Goal: Complete application form

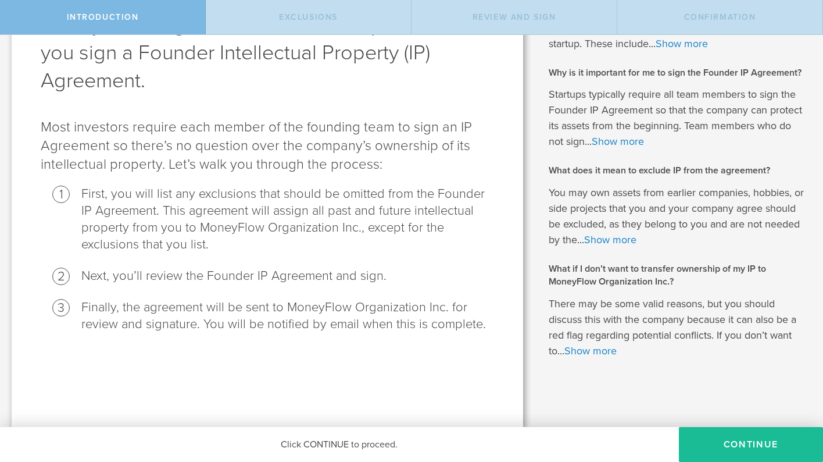
scroll to position [92, 0]
click at [706, 435] on button "Continue" at bounding box center [751, 444] width 144 height 35
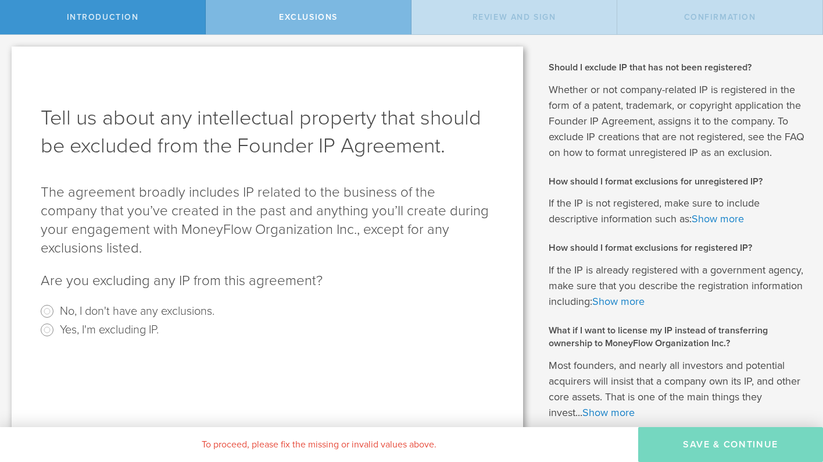
click at [49, 310] on input "No, I don't have any exclusions." at bounding box center [47, 311] width 19 height 19
radio input "true"
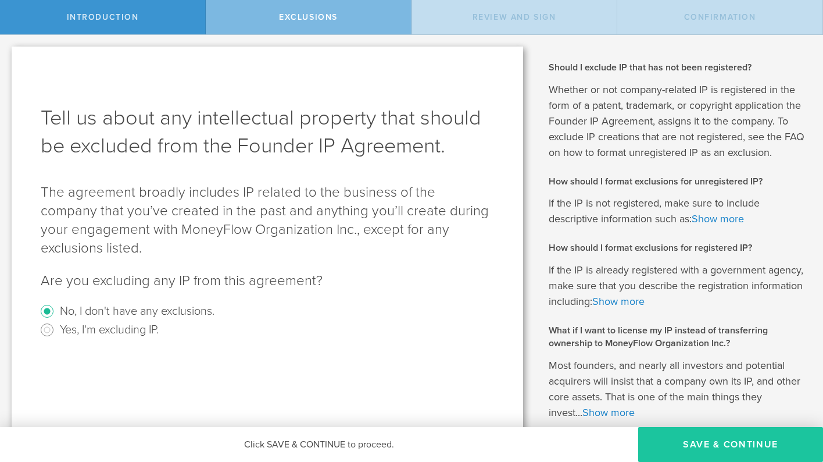
click at [699, 452] on button "Save & Continue" at bounding box center [731, 444] width 185 height 35
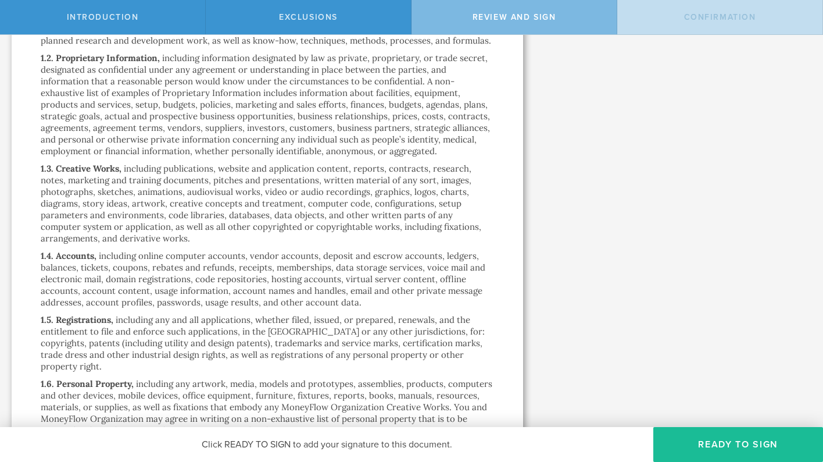
scroll to position [310, 0]
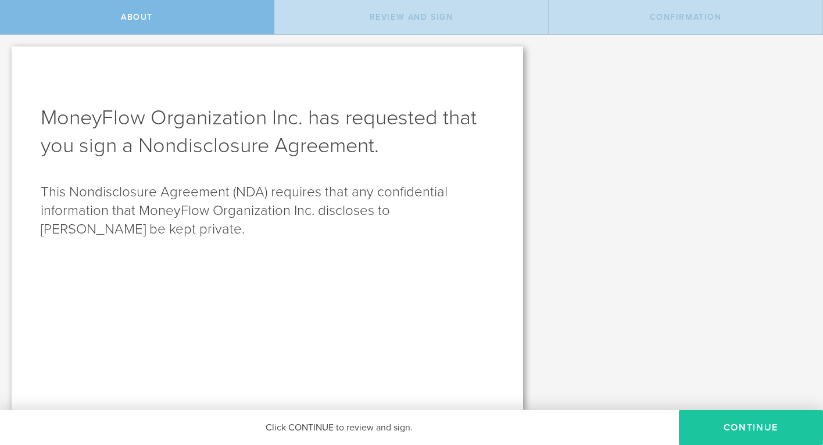
click at [762, 430] on button "Continue" at bounding box center [751, 428] width 144 height 35
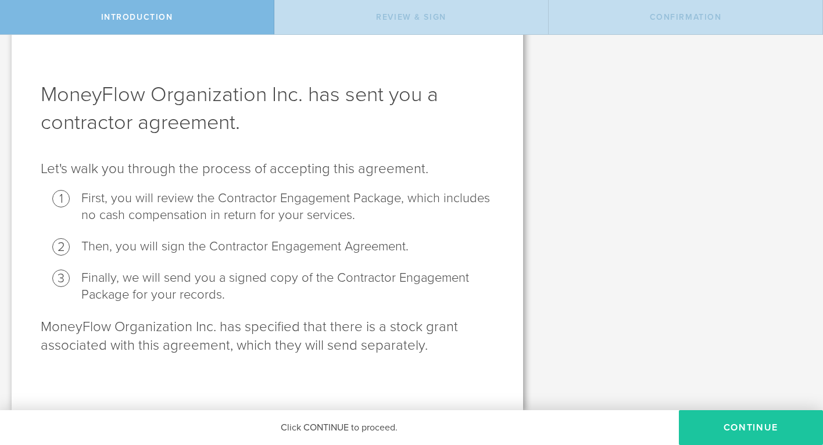
click at [766, 431] on button "Continue" at bounding box center [751, 428] width 144 height 35
